Goal: Information Seeking & Learning: Learn about a topic

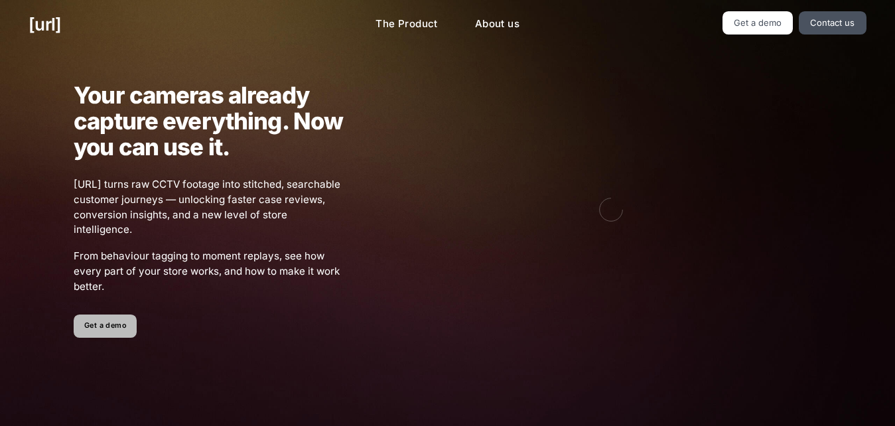
click at [113, 336] on link "Get a demo" at bounding box center [105, 326] width 63 height 23
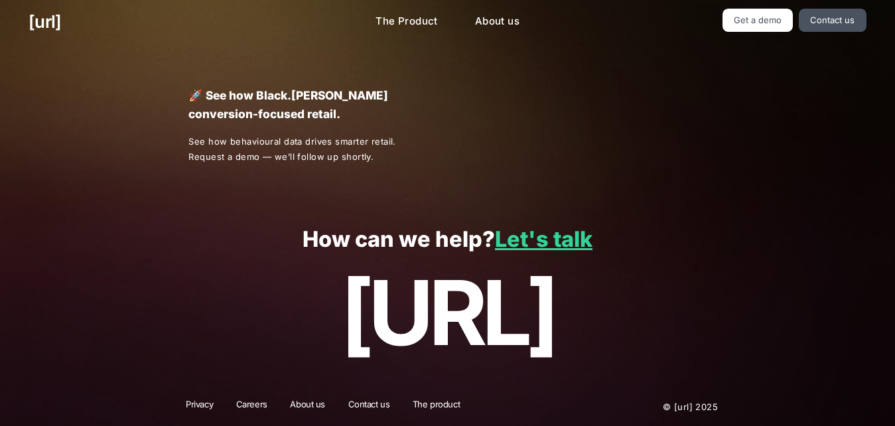
scroll to position [5, 0]
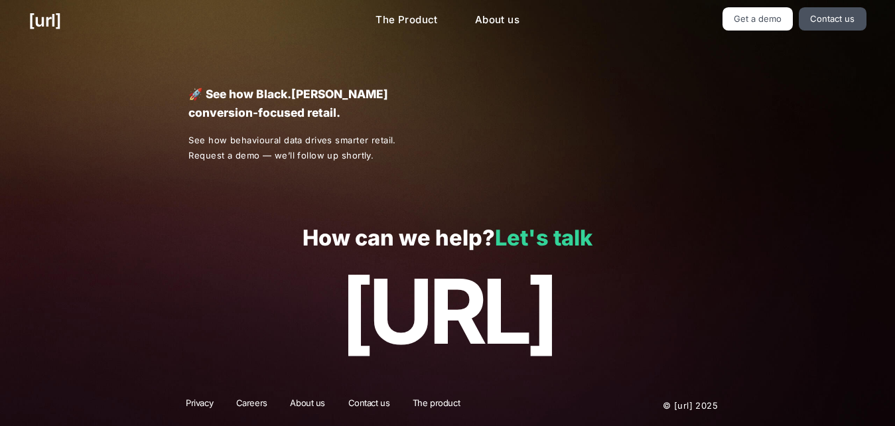
click at [546, 246] on link "Let's talk" at bounding box center [544, 238] width 98 height 26
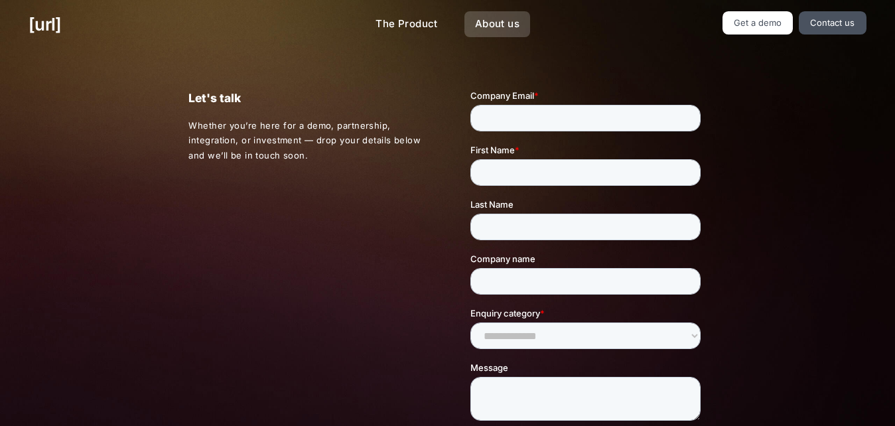
click at [499, 19] on link "About us" at bounding box center [497, 24] width 66 height 26
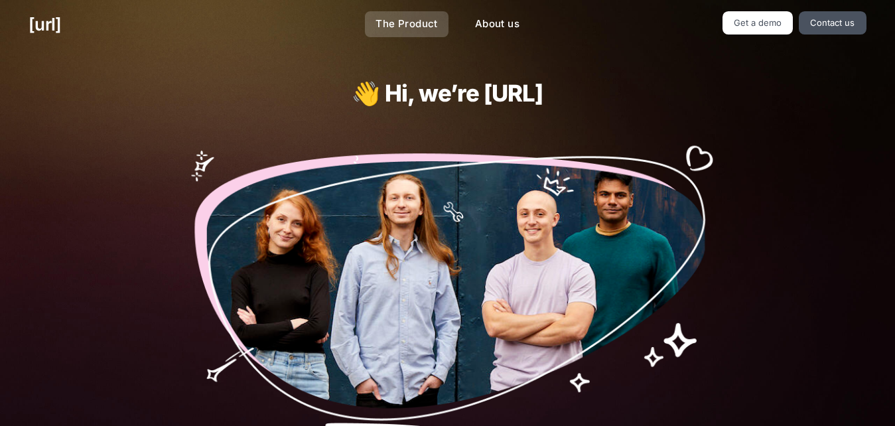
click at [394, 17] on link "The Product" at bounding box center [407, 24] width 84 height 26
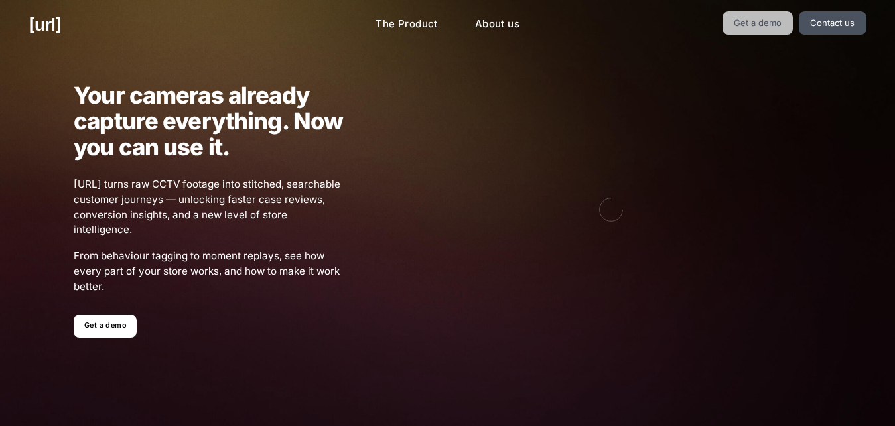
click at [756, 19] on link "Get a demo" at bounding box center [758, 22] width 71 height 23
